Goal: Task Accomplishment & Management: Use online tool/utility

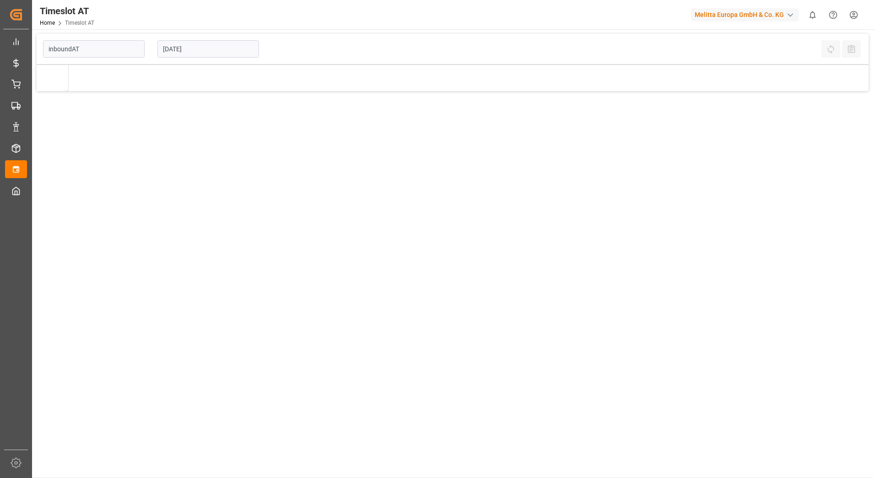
type input "Inbound AT"
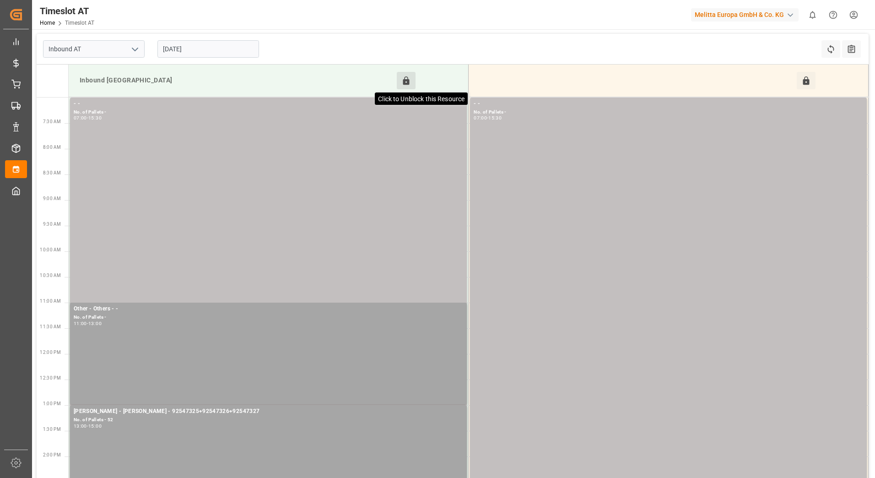
click at [407, 83] on icon at bounding box center [406, 80] width 6 height 8
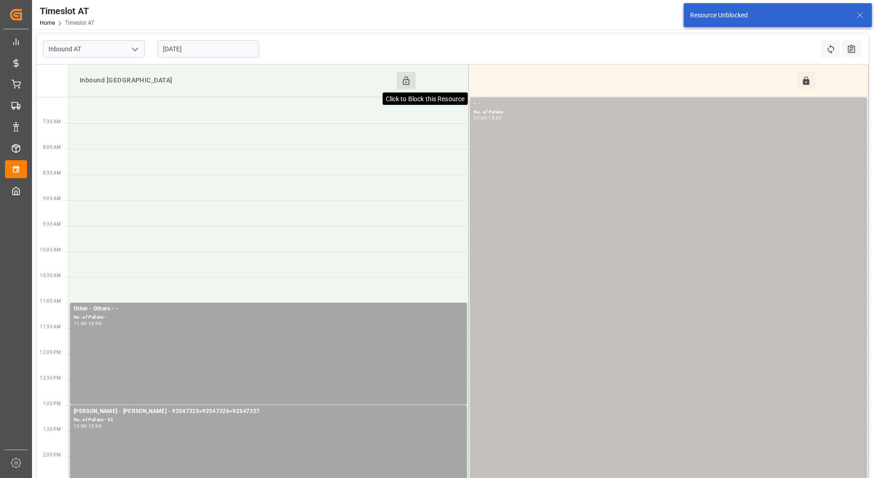
click at [407, 84] on icon at bounding box center [406, 80] width 6 height 8
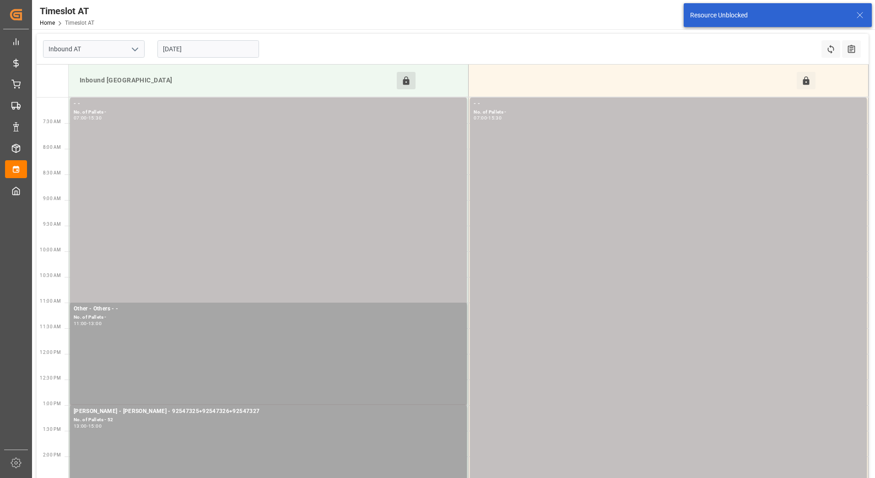
click at [201, 46] on input "[DATE]" at bounding box center [208, 48] width 102 height 17
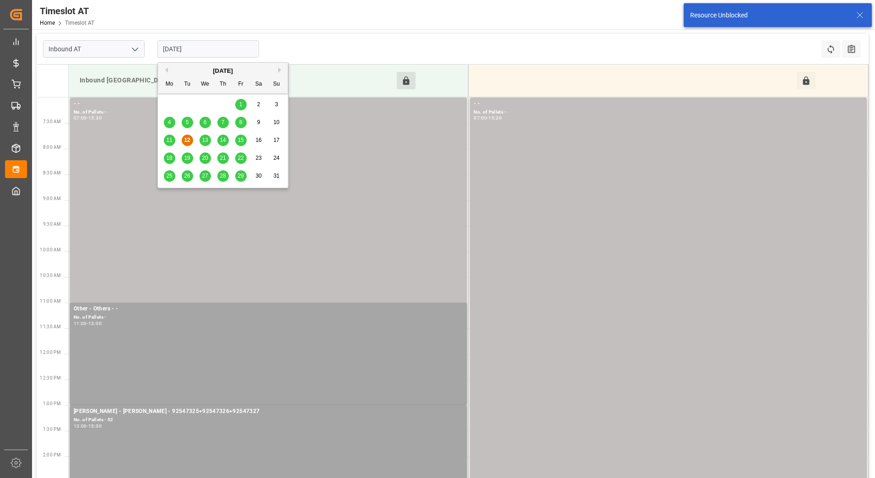
click at [205, 141] on span "13" at bounding box center [205, 140] width 6 height 6
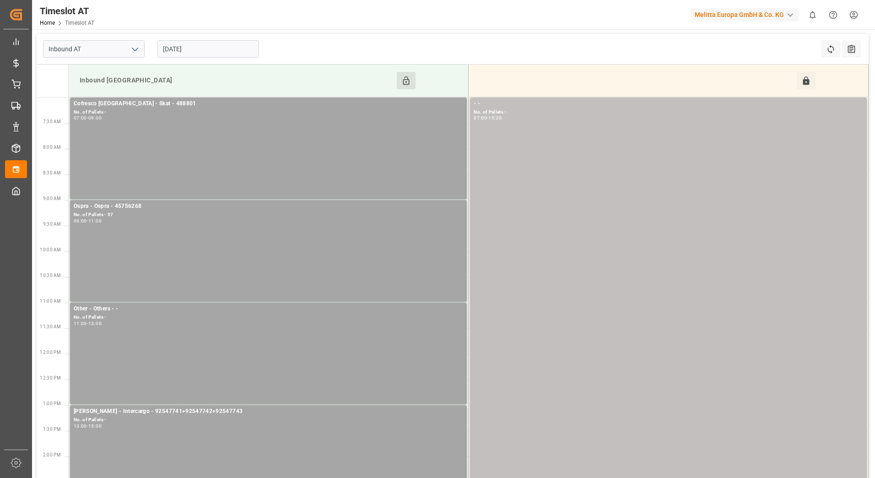
click at [215, 49] on input "[DATE]" at bounding box center [208, 48] width 102 height 17
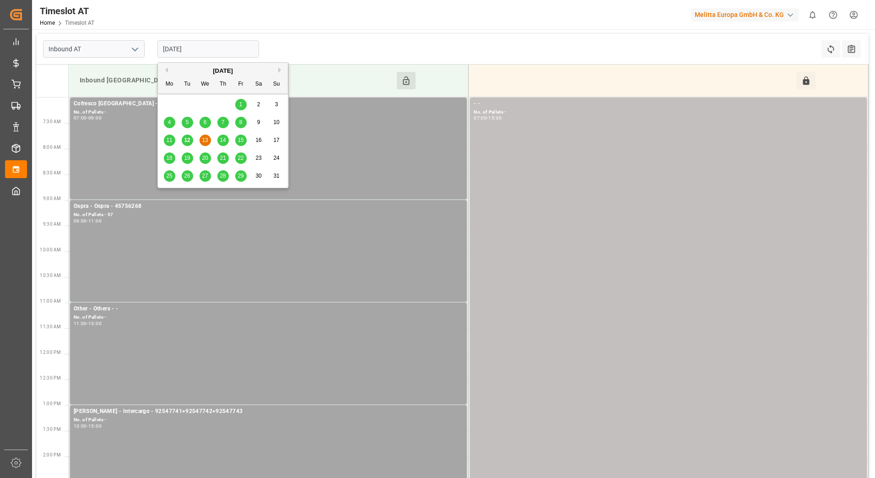
click at [225, 138] on span "14" at bounding box center [223, 140] width 6 height 6
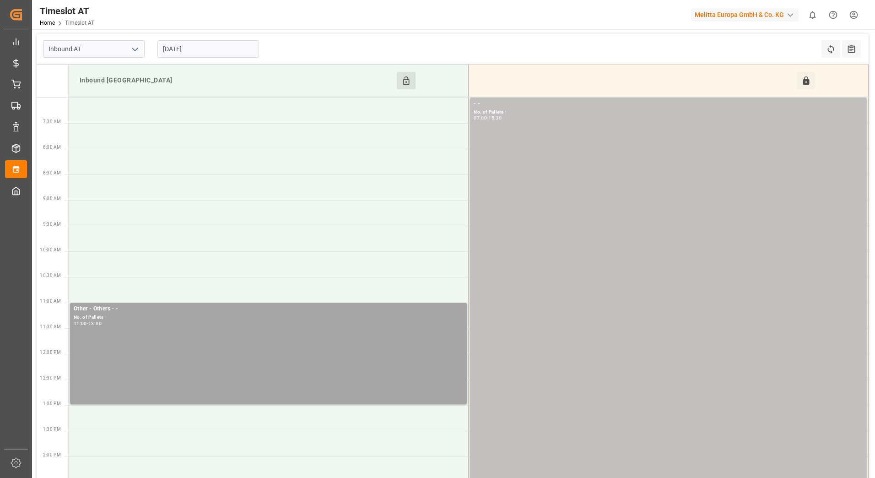
click at [218, 49] on input "[DATE]" at bounding box center [208, 48] width 102 height 17
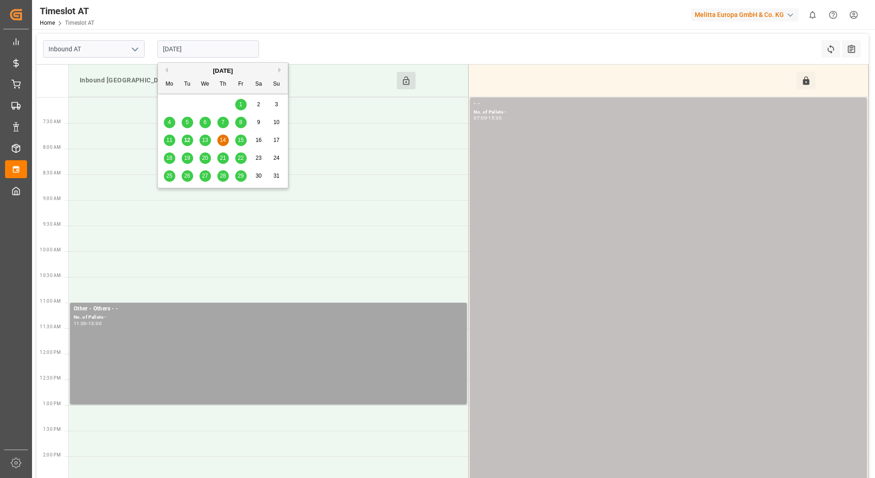
click at [189, 141] on span "12" at bounding box center [187, 140] width 6 height 6
type input "[DATE]"
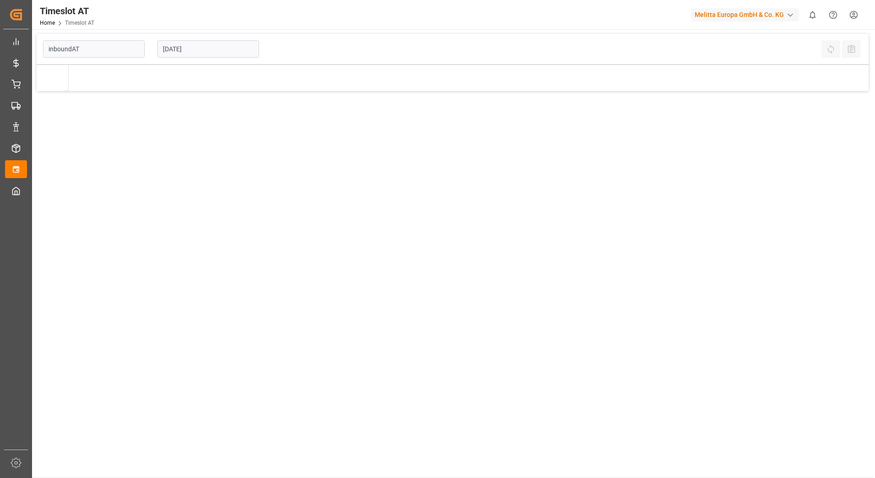
type input "Inbound AT"
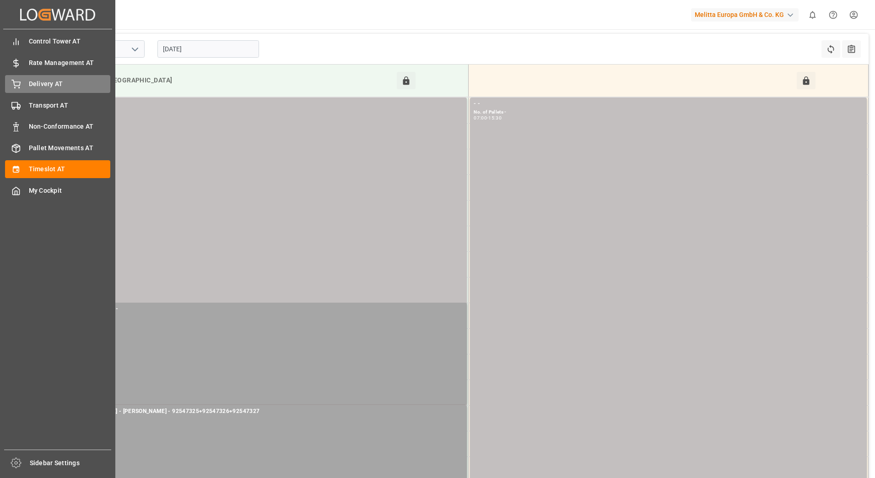
click at [26, 84] on div "Delivery AT Delivery AT" at bounding box center [57, 84] width 105 height 18
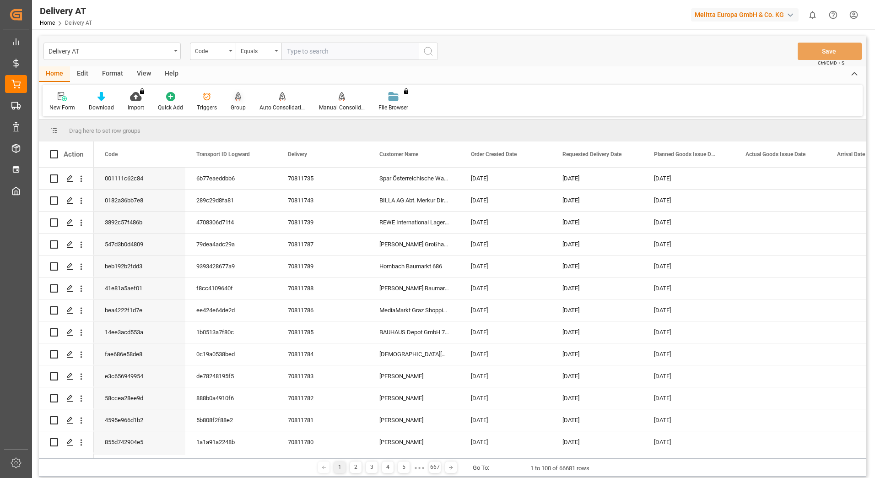
click at [235, 98] on icon at bounding box center [238, 96] width 6 height 9
